Goal: Information Seeking & Learning: Learn about a topic

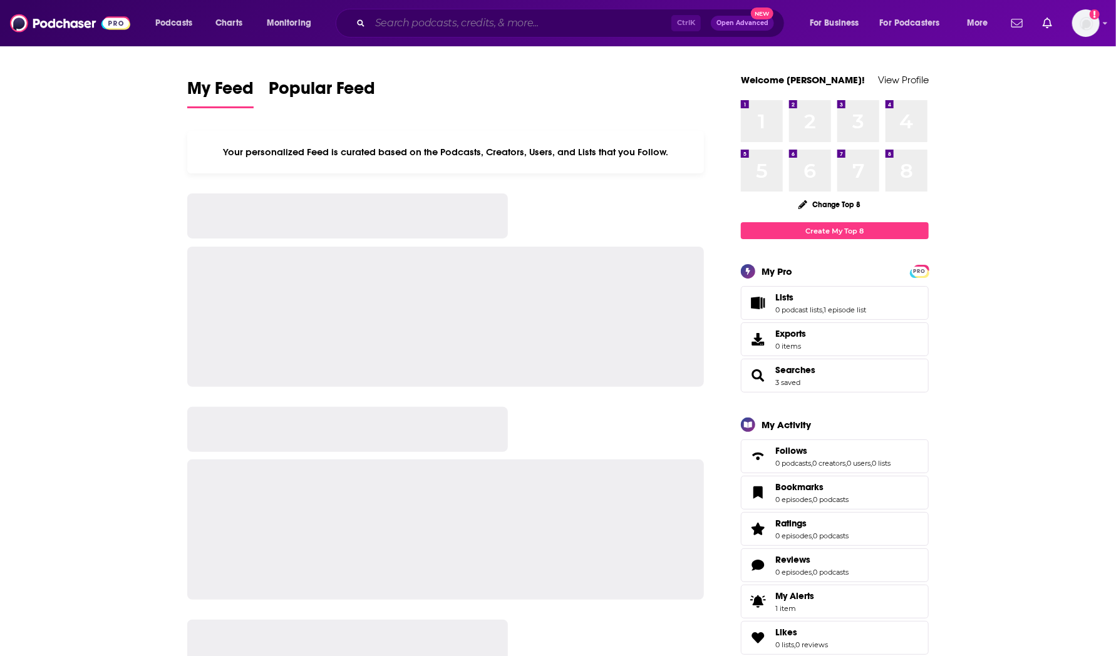
click at [423, 27] on input "Search podcasts, credits, & more..." at bounding box center [520, 23] width 301 height 20
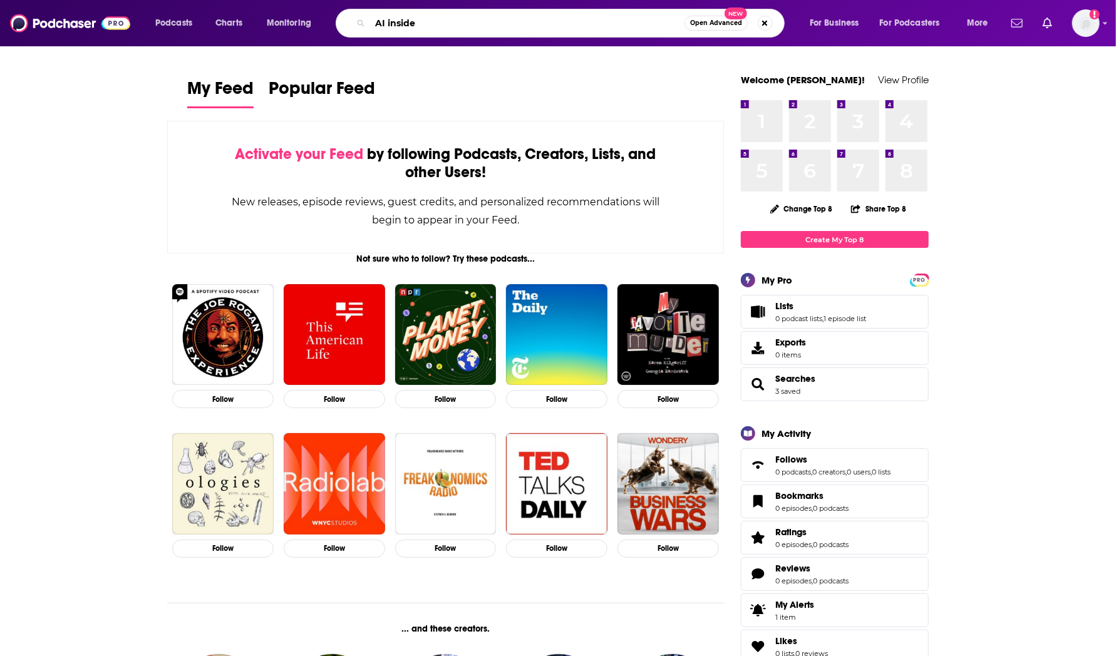
type input "AI inside"
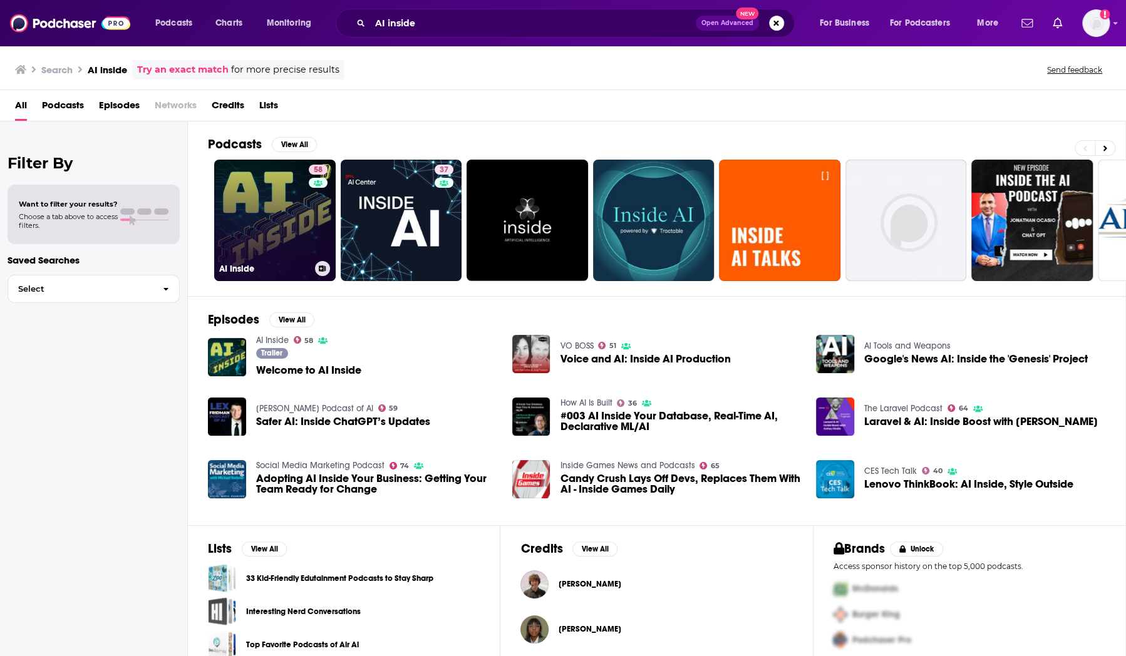
click at [280, 234] on link "58 AI Inside" at bounding box center [275, 221] width 122 height 122
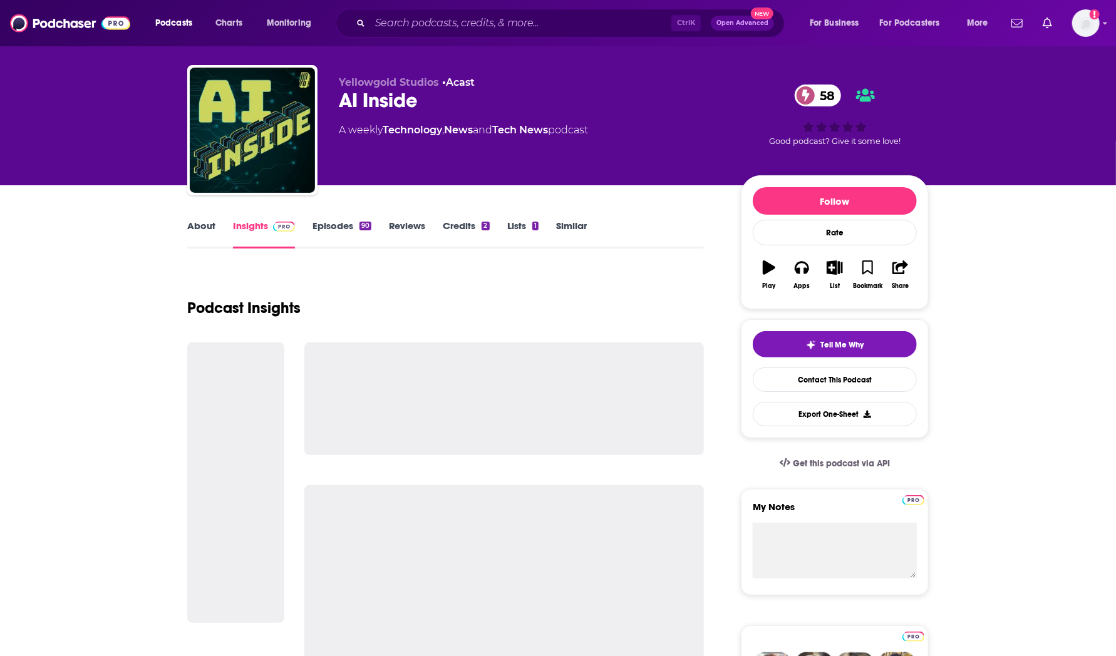
scroll to position [19, 0]
